Goal: Transaction & Acquisition: Purchase product/service

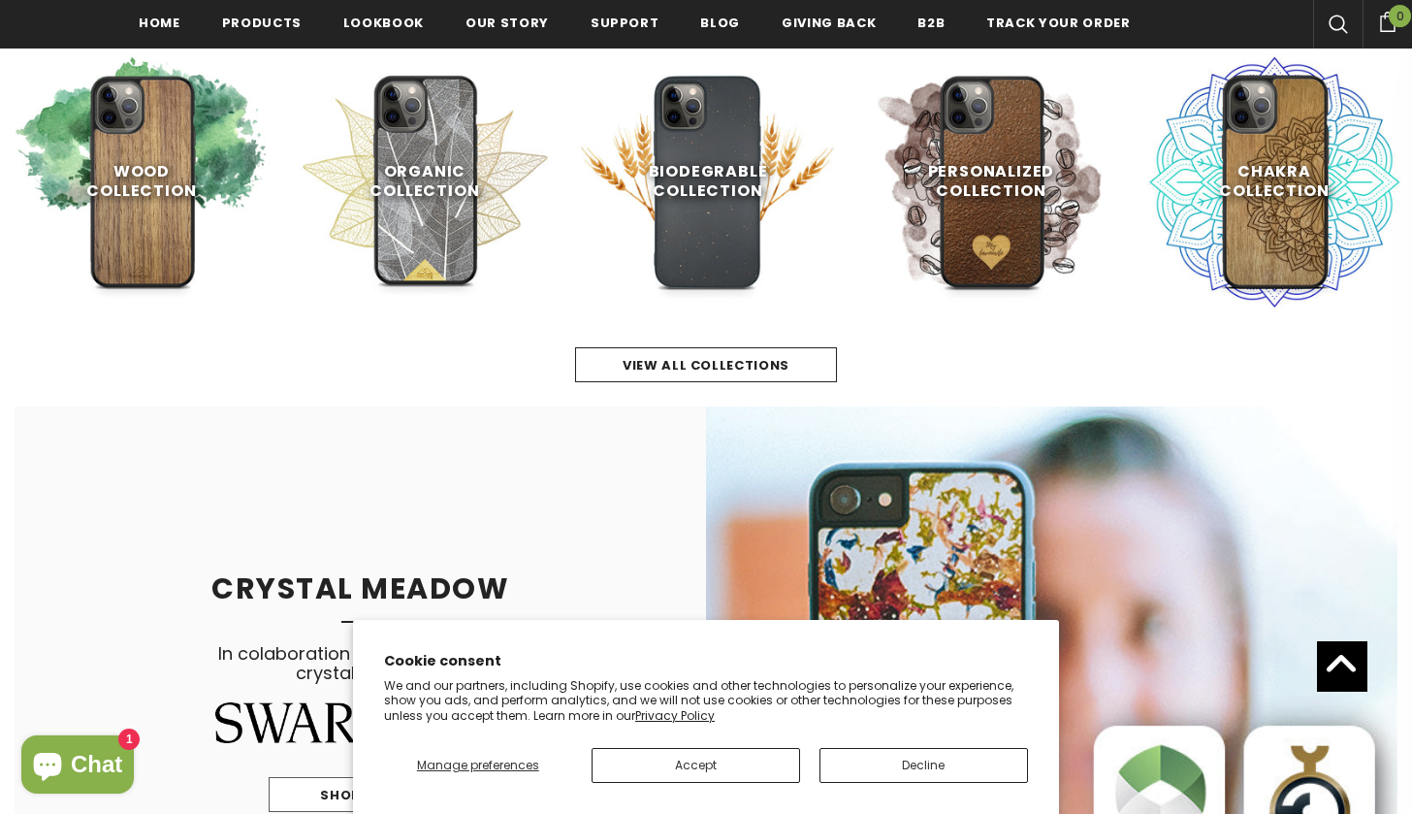
scroll to position [906, 0]
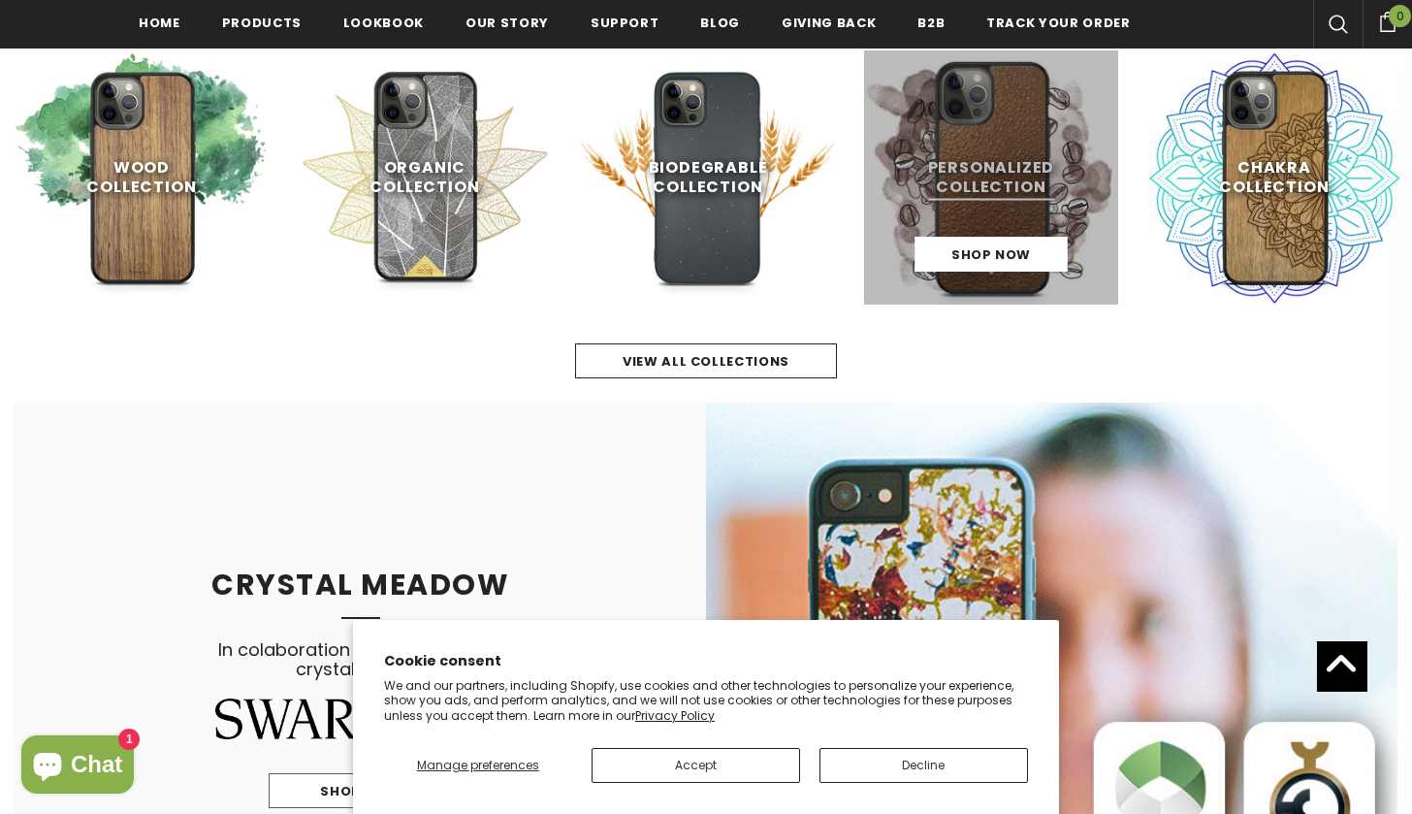
click at [974, 157] on link at bounding box center [991, 177] width 254 height 254
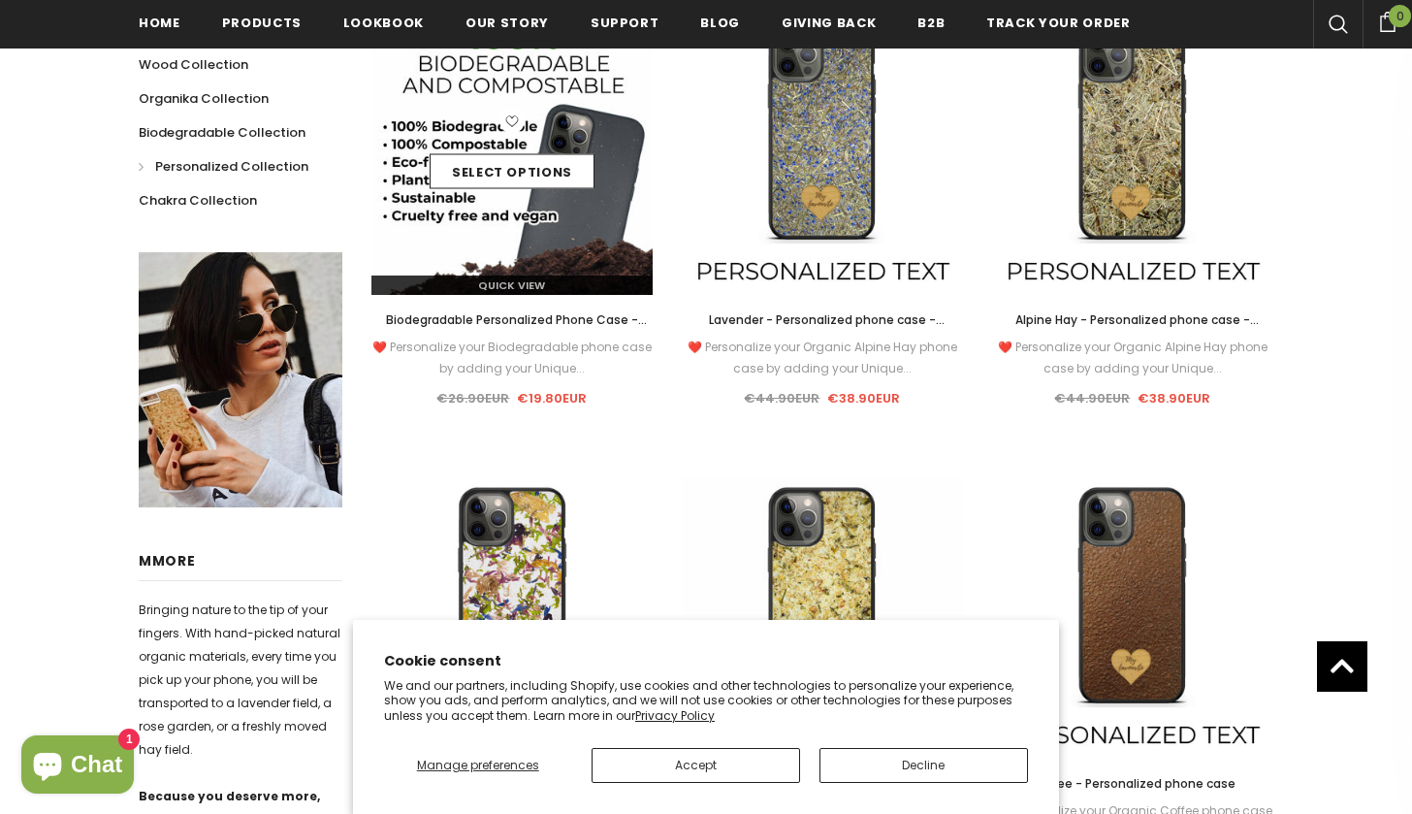
scroll to position [519, 0]
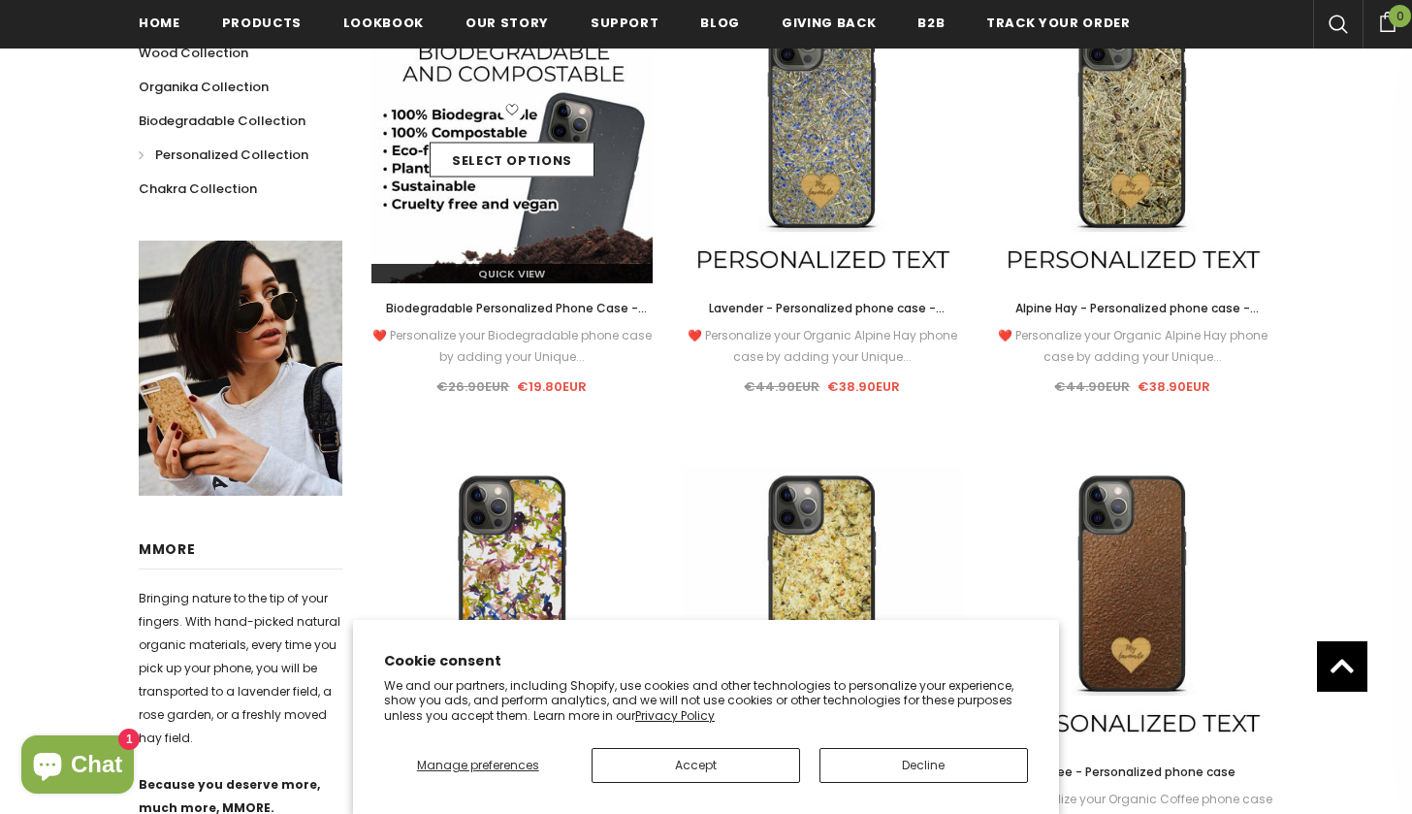
click at [475, 221] on img at bounding box center [511, 142] width 281 height 281
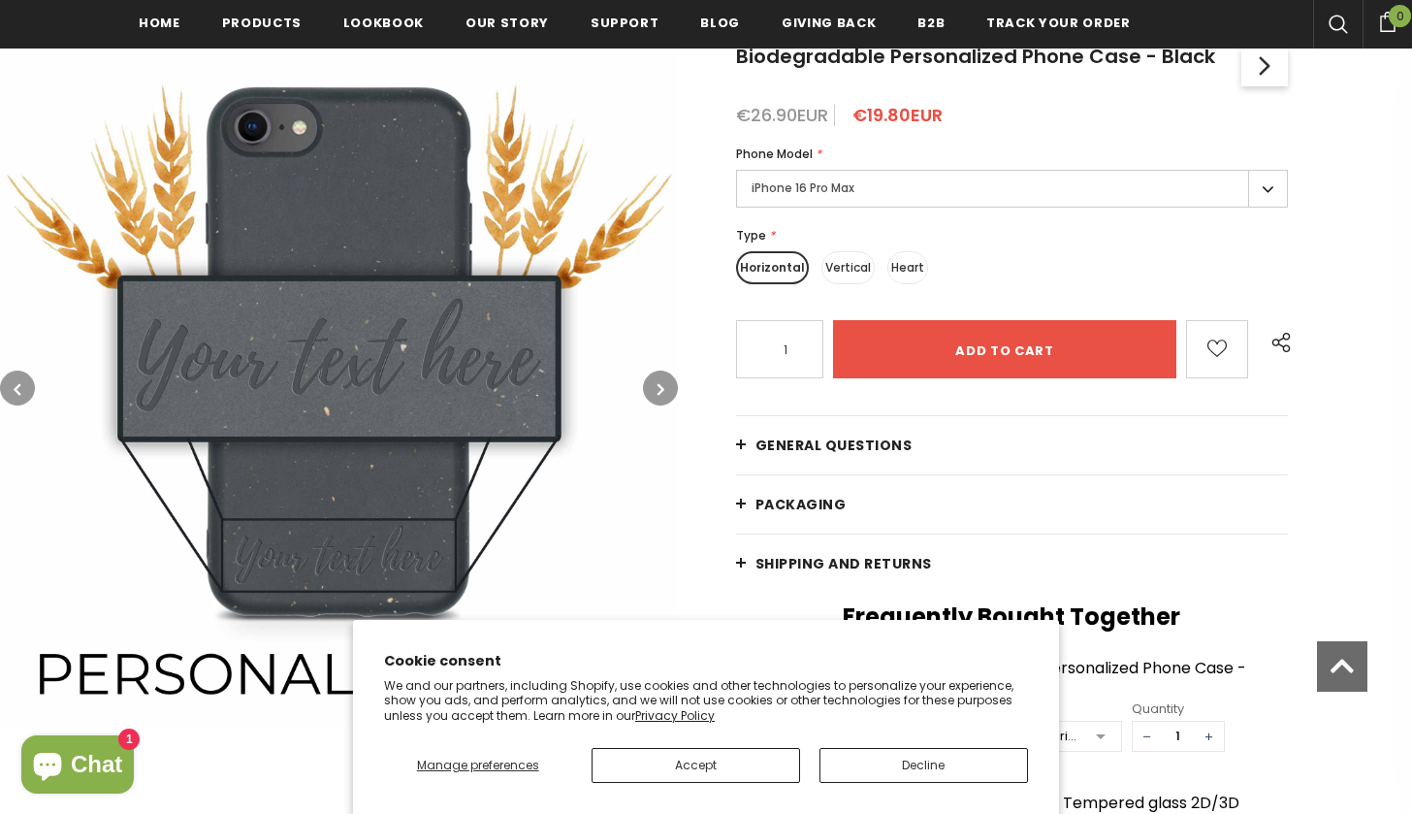
scroll to position [357, 0]
